Goal: Information Seeking & Learning: Learn about a topic

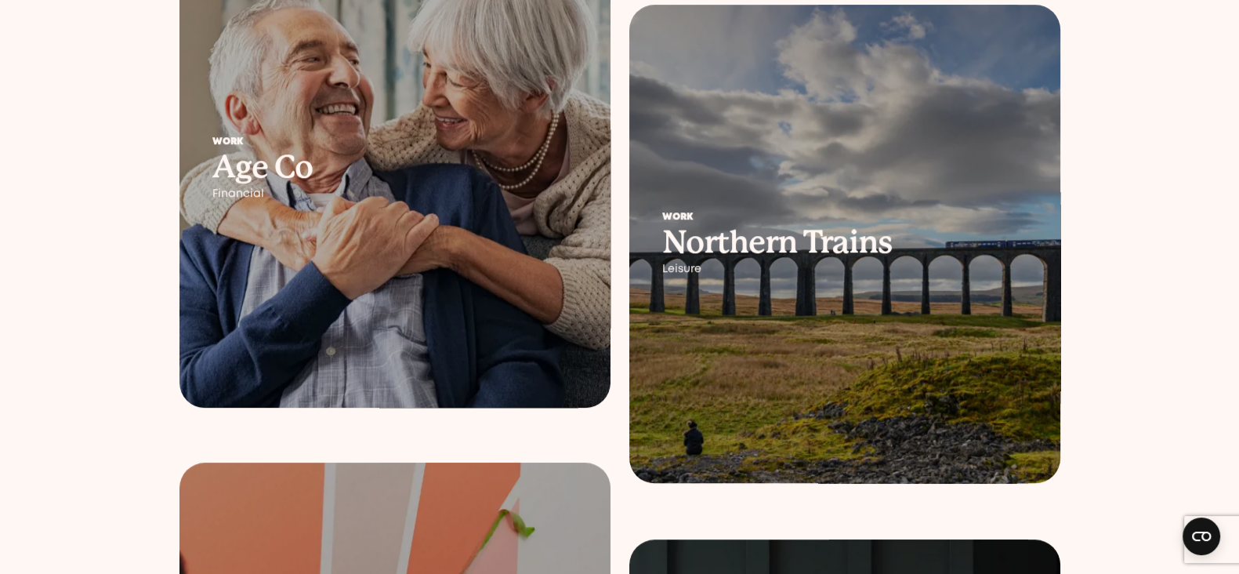
scroll to position [1764, 0]
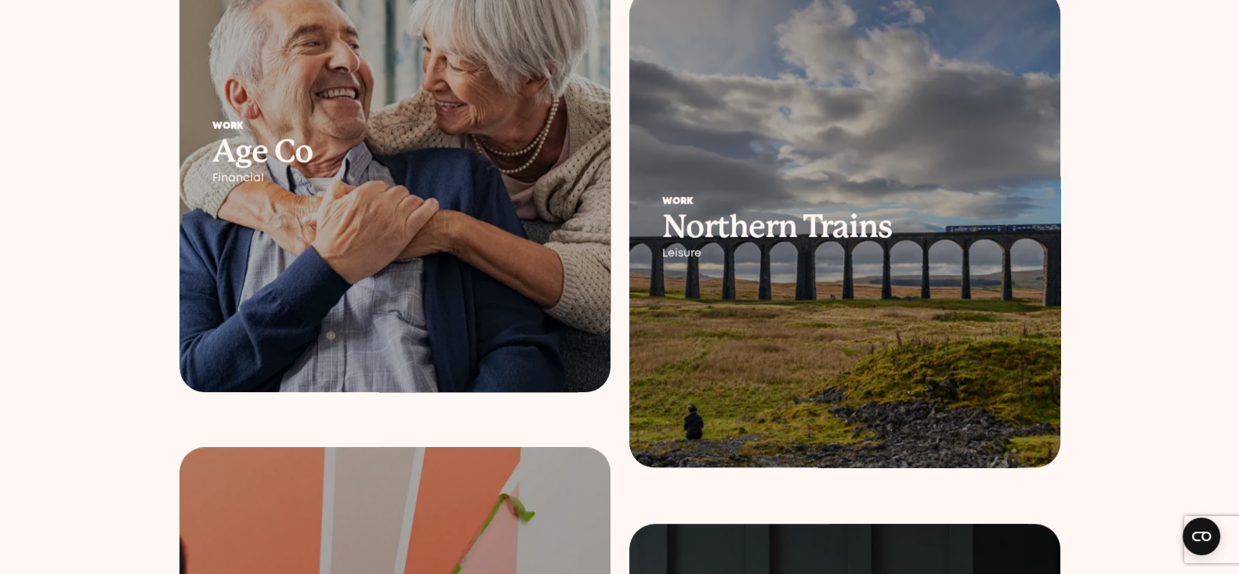
click at [770, 281] on div "Work Northern Trains Leisure" at bounding box center [844, 228] width 431 height 129
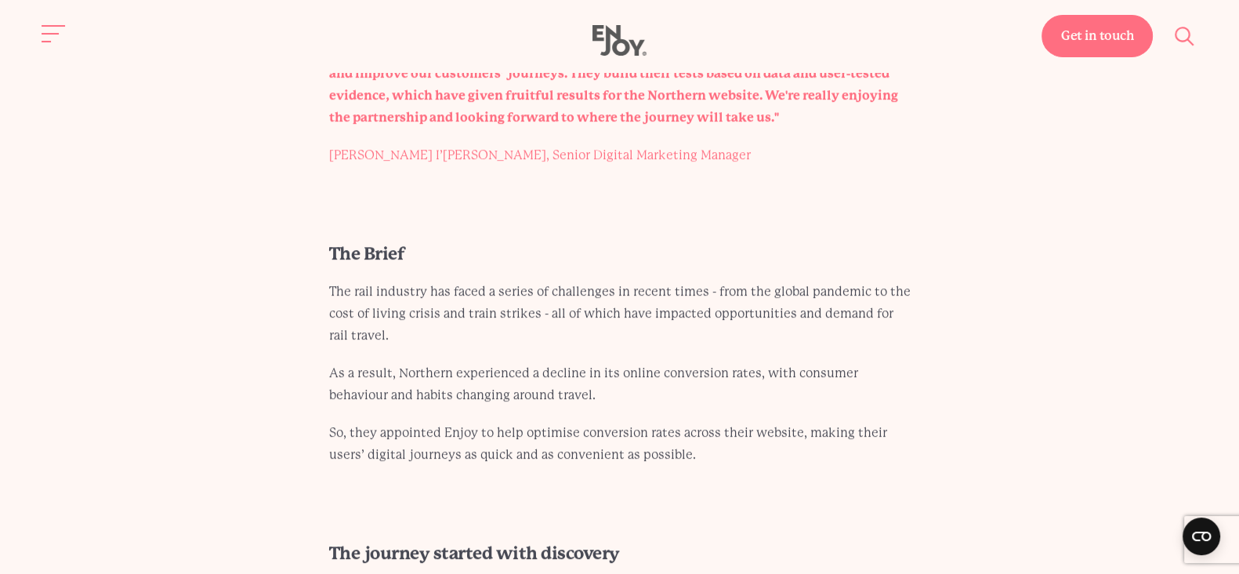
scroll to position [1677, 0]
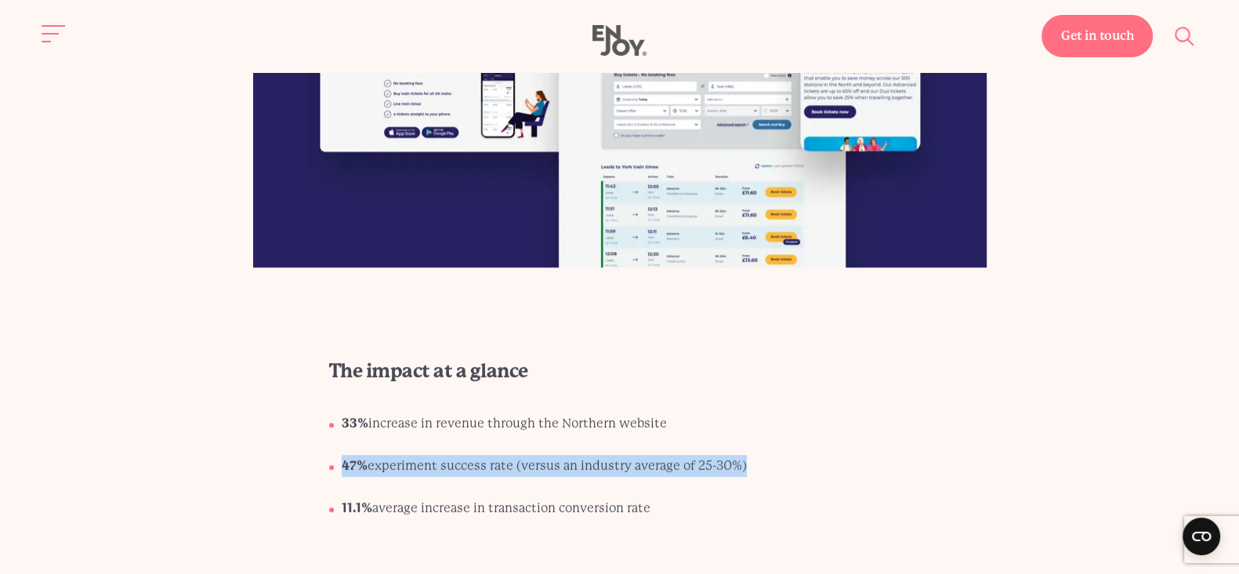
drag, startPoint x: 337, startPoint y: 447, endPoint x: 697, endPoint y: 433, distance: 360.0
click at [752, 439] on ul "33% increase in revenue through the Northern website 47% experiment success rat…" at bounding box center [620, 471] width 582 height 119
copy li "47% experiment success rate (versus an industry average of 25-30%)"
